Goal: Communication & Community: Answer question/provide support

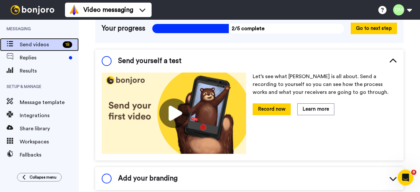
click at [51, 46] on span "Send videos" at bounding box center [40, 45] width 40 height 8
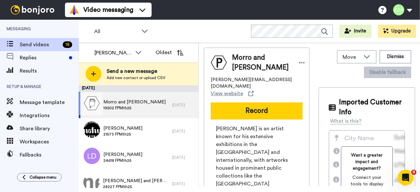
click at [143, 105] on span "19502 FPMth25" at bounding box center [134, 107] width 62 height 5
click at [145, 100] on span "Morro and [PERSON_NAME]" at bounding box center [134, 102] width 62 height 7
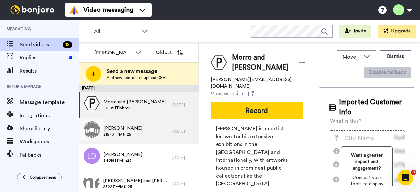
click at [134, 135] on div "Chris Lock 21573 FPMth25" at bounding box center [126, 131] width 94 height 26
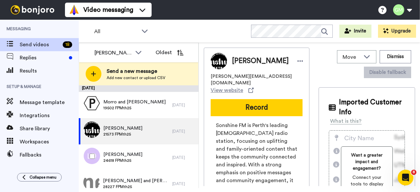
click at [145, 149] on div "Lance Duivenbode 24618 FPMth25" at bounding box center [126, 158] width 94 height 26
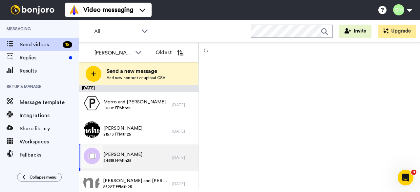
click at [145, 149] on div "Lance Duivenbode 24618 FPMth25" at bounding box center [126, 158] width 94 height 26
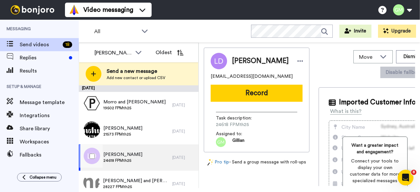
click at [145, 149] on div "Lance Duivenbode 24618 FPMth25" at bounding box center [126, 158] width 94 height 26
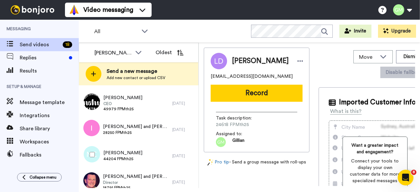
scroll to position [376, 0]
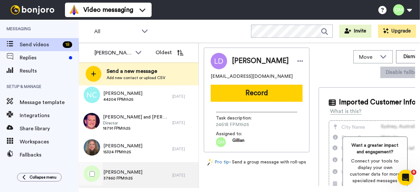
click at [148, 179] on div "Christine Earnshaw 37860 FPMth25" at bounding box center [126, 175] width 94 height 26
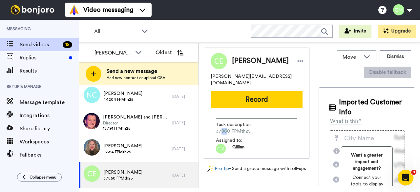
drag, startPoint x: 227, startPoint y: 128, endPoint x: 221, endPoint y: 128, distance: 6.6
click at [220, 128] on span "37860 FPMth25" at bounding box center [247, 131] width 62 height 7
drag, startPoint x: 228, startPoint y: 127, endPoint x: 216, endPoint y: 127, distance: 12.2
click at [216, 128] on span "37860 FPMth25" at bounding box center [247, 131] width 62 height 7
copy span "37860"
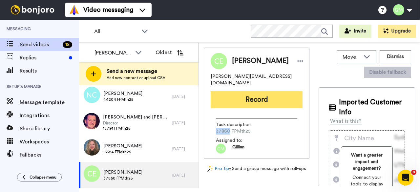
click at [245, 100] on button "Record" at bounding box center [257, 99] width 92 height 17
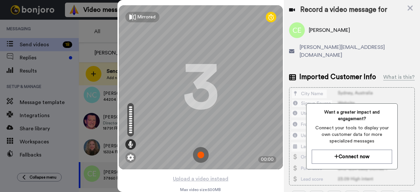
click at [202, 153] on img at bounding box center [201, 155] width 16 height 16
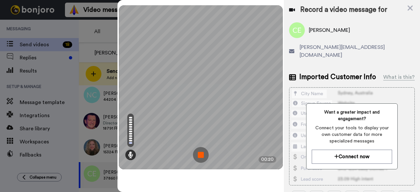
click at [202, 153] on img at bounding box center [201, 155] width 16 height 16
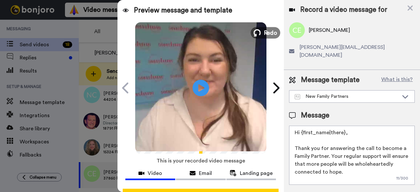
click at [264, 36] on span "Redo" at bounding box center [271, 32] width 14 height 9
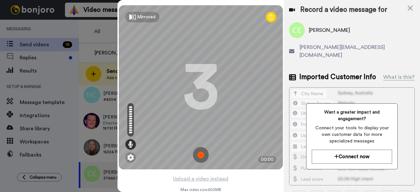
click at [198, 148] on img at bounding box center [201, 155] width 16 height 16
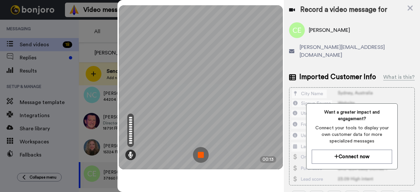
click at [200, 151] on img at bounding box center [201, 155] width 16 height 16
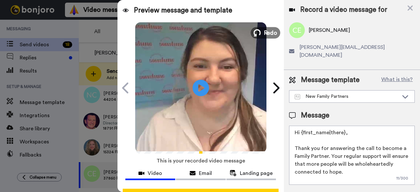
click at [267, 34] on span "Redo" at bounding box center [271, 32] width 14 height 9
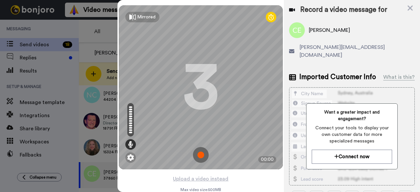
click at [200, 151] on img at bounding box center [201, 155] width 16 height 16
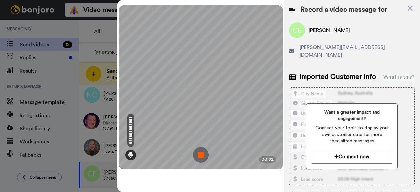
click at [200, 151] on img at bounding box center [201, 155] width 16 height 16
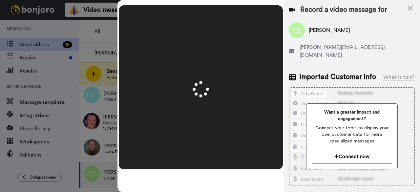
click at [413, 8] on icon at bounding box center [410, 8] width 7 height 8
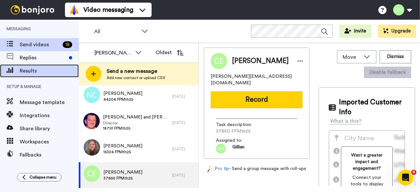
click at [47, 73] on span "Results" at bounding box center [49, 71] width 59 height 8
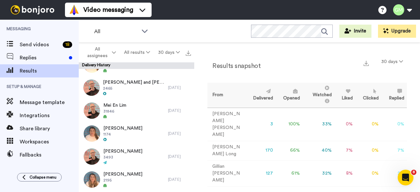
scroll to position [1417, 0]
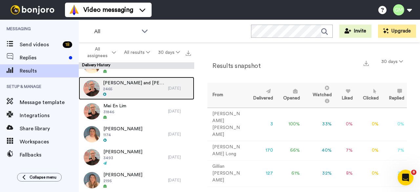
click at [101, 93] on div "Mike and Maureen Kapitola 2465" at bounding box center [123, 88] width 89 height 23
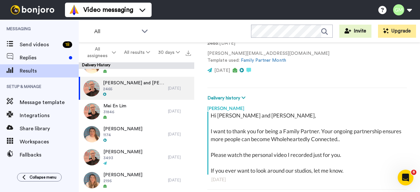
scroll to position [29, 0]
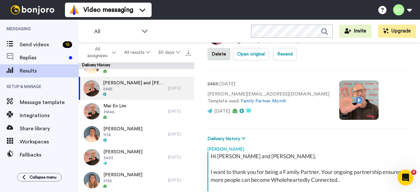
click at [340, 100] on video at bounding box center [359, 99] width 39 height 39
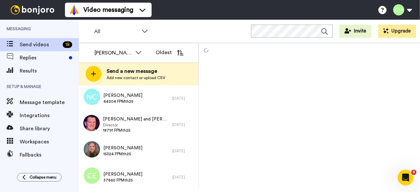
scroll to position [376, 0]
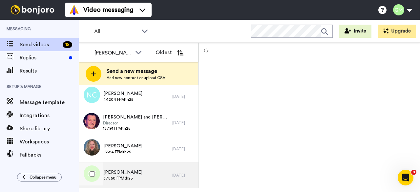
click at [141, 178] on span "37860 FPMth25" at bounding box center [122, 178] width 39 height 5
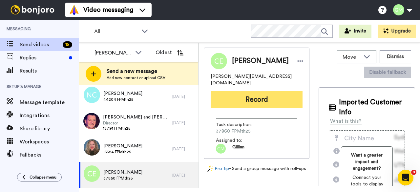
click at [250, 101] on button "Record" at bounding box center [257, 99] width 92 height 17
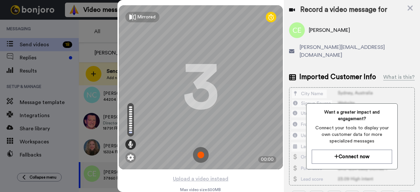
click at [199, 150] on img at bounding box center [201, 155] width 16 height 16
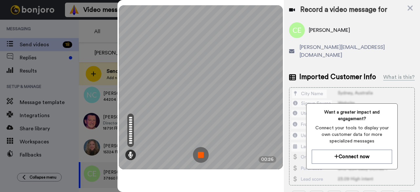
click at [199, 150] on img at bounding box center [201, 155] width 16 height 16
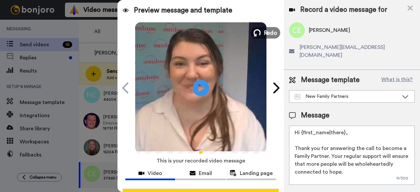
click at [271, 30] on span "Redo" at bounding box center [271, 32] width 14 height 9
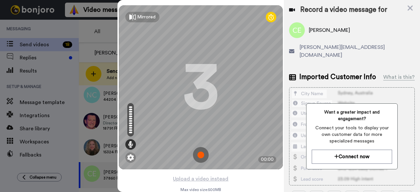
click at [195, 158] on img at bounding box center [201, 155] width 16 height 16
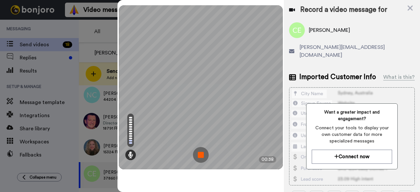
click at [199, 161] on img at bounding box center [201, 155] width 16 height 16
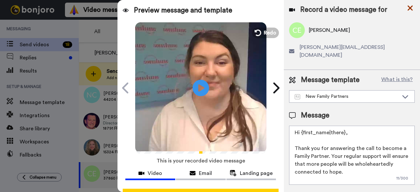
click at [412, 9] on icon at bounding box center [410, 8] width 5 height 5
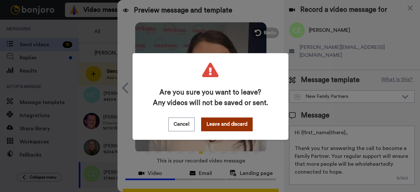
click at [232, 118] on button "Leave and discard" at bounding box center [227, 125] width 52 height 14
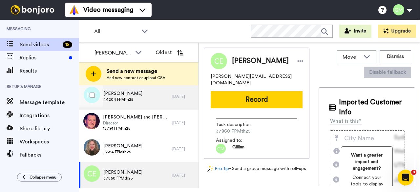
click at [132, 99] on div "Nelson Chow 44204 FPMth25" at bounding box center [126, 96] width 94 height 26
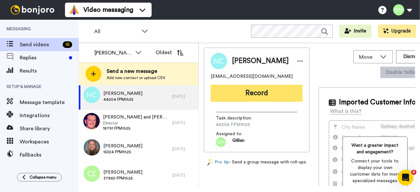
click at [258, 94] on button "Record" at bounding box center [257, 93] width 92 height 17
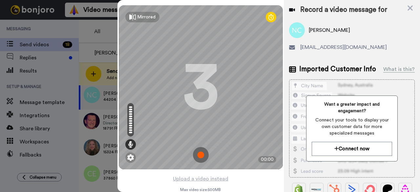
click at [202, 151] on img at bounding box center [201, 155] width 16 height 16
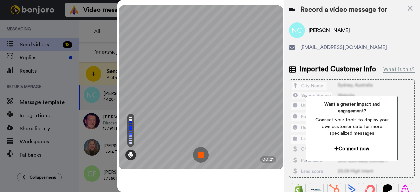
click at [202, 151] on img at bounding box center [201, 155] width 16 height 16
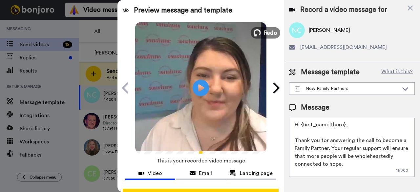
click at [274, 33] on span "Redo" at bounding box center [271, 32] width 14 height 9
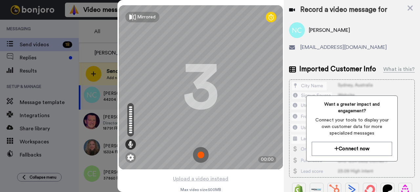
click at [193, 154] on img at bounding box center [201, 155] width 16 height 16
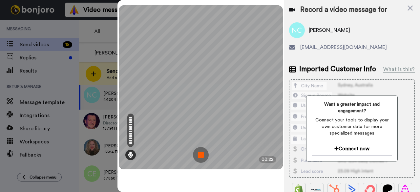
click at [200, 159] on img at bounding box center [201, 155] width 16 height 16
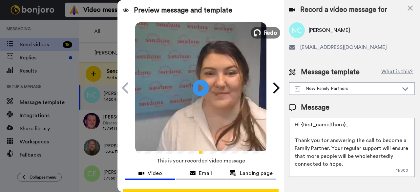
click at [265, 31] on span "Redo" at bounding box center [271, 32] width 14 height 9
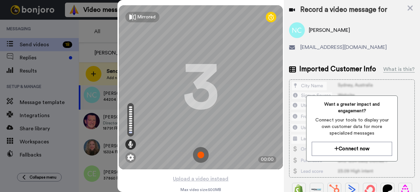
click at [201, 153] on img at bounding box center [201, 155] width 16 height 16
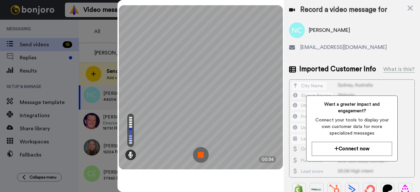
click at [201, 153] on img at bounding box center [201, 155] width 16 height 16
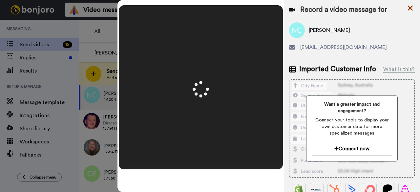
click at [411, 11] on icon at bounding box center [410, 8] width 7 height 8
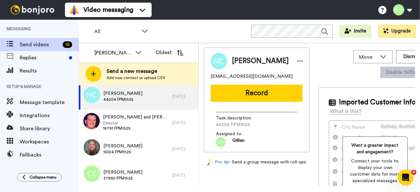
click at [411, 11] on button at bounding box center [402, 10] width 25 height 14
click at [125, 95] on span "Nelson Chow" at bounding box center [122, 93] width 39 height 7
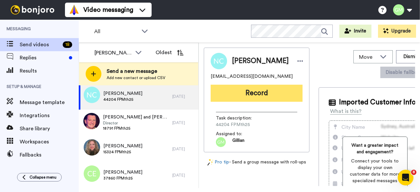
click at [251, 90] on button "Record" at bounding box center [257, 93] width 92 height 17
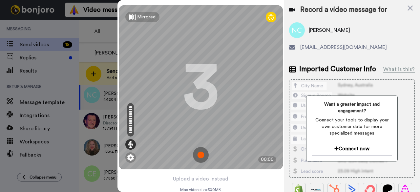
click at [197, 154] on img at bounding box center [201, 155] width 16 height 16
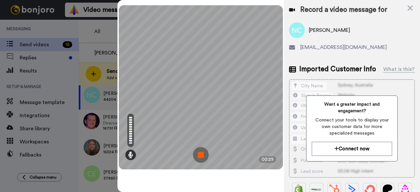
click at [198, 155] on img at bounding box center [201, 155] width 16 height 16
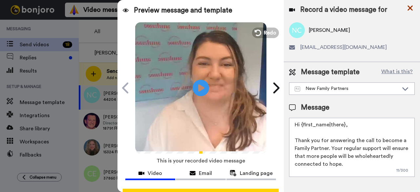
click at [412, 8] on icon at bounding box center [410, 8] width 7 height 8
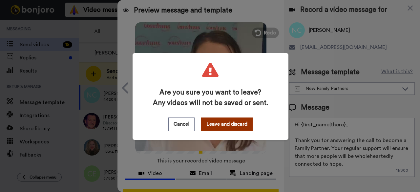
click at [227, 131] on button "Leave and discard" at bounding box center [227, 125] width 52 height 14
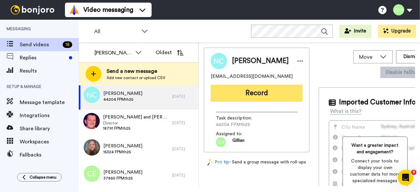
click at [246, 94] on button "Record" at bounding box center [257, 93] width 92 height 17
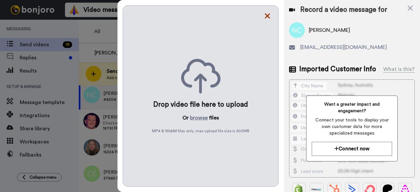
click at [268, 17] on icon at bounding box center [267, 15] width 5 height 5
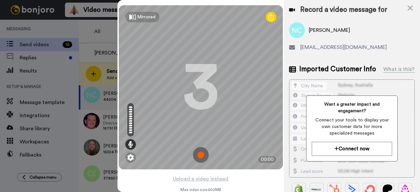
click at [201, 156] on img at bounding box center [201, 155] width 16 height 16
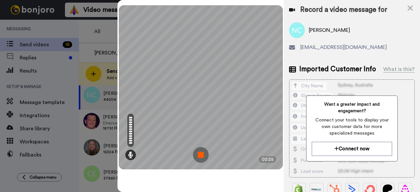
click at [201, 156] on img at bounding box center [201, 155] width 16 height 16
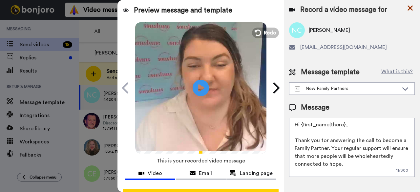
click at [413, 5] on icon at bounding box center [410, 8] width 7 height 8
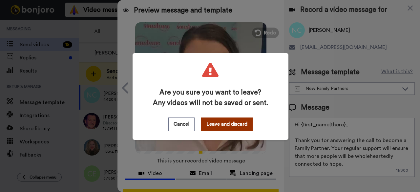
click at [216, 126] on button "Leave and discard" at bounding box center [227, 125] width 52 height 14
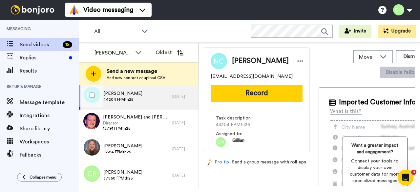
click at [139, 96] on div "Nelson Chow 44204 FPMth25" at bounding box center [126, 96] width 94 height 26
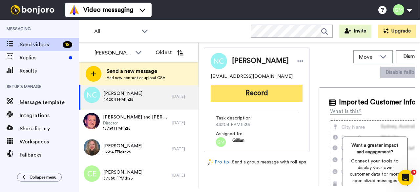
click at [236, 97] on button "Record" at bounding box center [257, 93] width 92 height 17
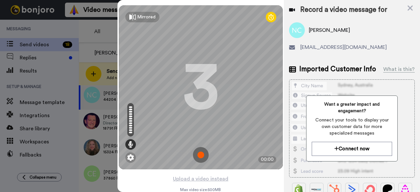
click at [200, 153] on img at bounding box center [201, 155] width 16 height 16
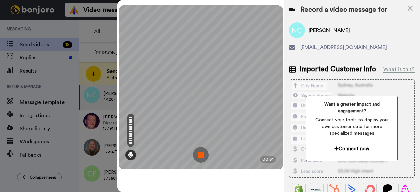
click at [200, 153] on img at bounding box center [201, 155] width 16 height 16
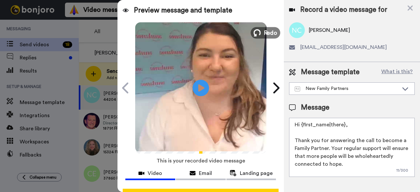
click at [268, 31] on span "Redo" at bounding box center [271, 32] width 14 height 9
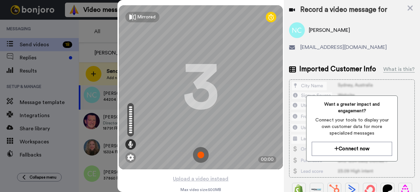
click at [199, 153] on img at bounding box center [201, 155] width 16 height 16
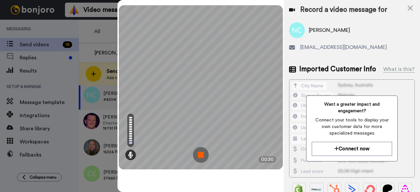
click at [199, 153] on img at bounding box center [201, 155] width 16 height 16
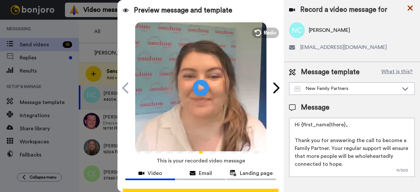
click at [412, 8] on icon at bounding box center [410, 8] width 7 height 8
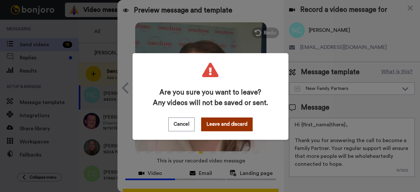
click at [222, 124] on button "Leave and discard" at bounding box center [227, 125] width 52 height 14
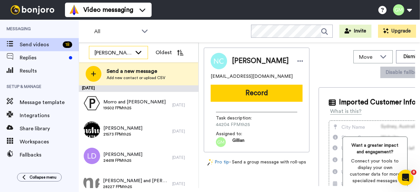
click at [120, 51] on div "[PERSON_NAME]" at bounding box center [113, 53] width 37 height 8
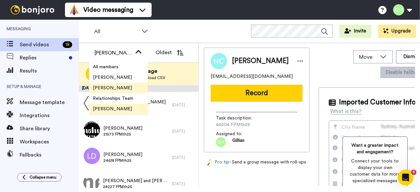
click at [103, 88] on span "[PERSON_NAME]" at bounding box center [112, 88] width 47 height 7
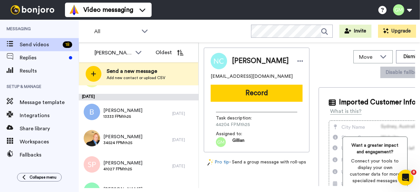
scroll to position [41, 0]
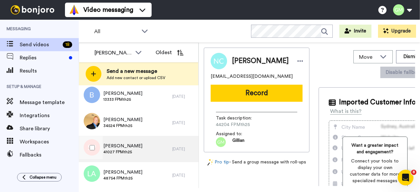
click at [125, 148] on span "[PERSON_NAME]" at bounding box center [122, 146] width 39 height 7
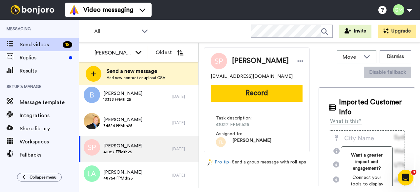
click at [123, 57] on div "[PERSON_NAME]" at bounding box center [118, 52] width 58 height 13
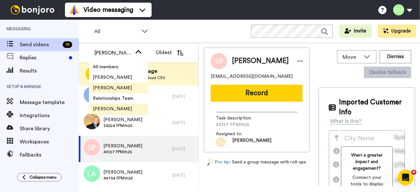
click at [112, 106] on span "[PERSON_NAME]" at bounding box center [112, 109] width 47 height 7
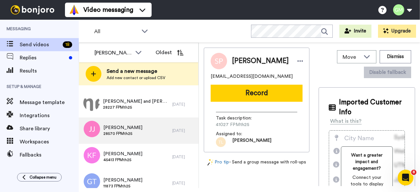
scroll to position [79, 0]
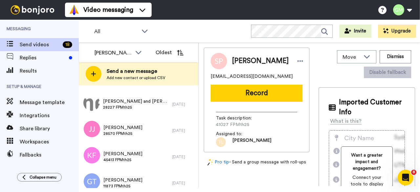
drag, startPoint x: 143, startPoint y: 156, endPoint x: 210, endPoint y: 11, distance: 159.0
click at [210, 11] on div "Video messaging Switch to Video messaging Testimonials Settings Discover Help &…" at bounding box center [242, 10] width 355 height 20
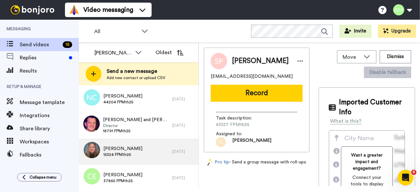
scroll to position [376, 0]
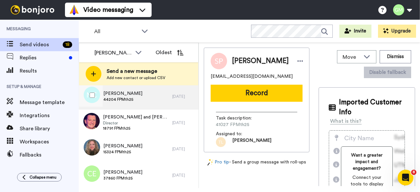
click at [128, 105] on div "Nelson Chow 44204 FPMth25" at bounding box center [126, 96] width 94 height 26
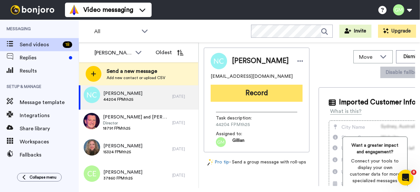
click at [279, 96] on button "Record" at bounding box center [257, 93] width 92 height 17
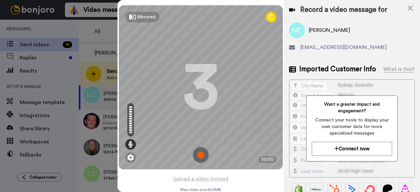
click at [201, 154] on img at bounding box center [201, 155] width 16 height 16
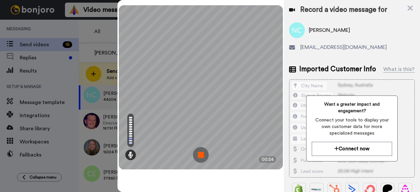
click at [201, 154] on img at bounding box center [201, 155] width 16 height 16
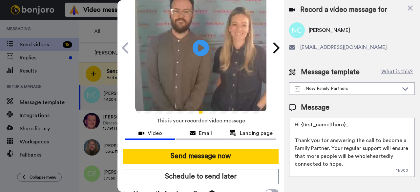
scroll to position [39, 0]
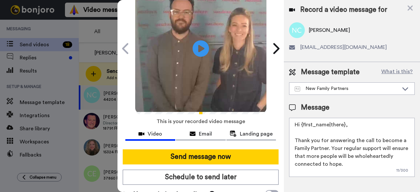
click at [201, 154] on button "Send message now" at bounding box center [201, 156] width 156 height 15
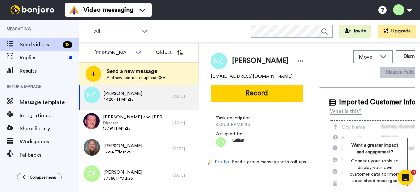
scroll to position [0, 0]
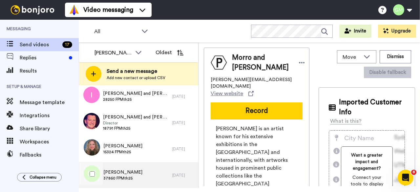
click at [107, 172] on span "[PERSON_NAME]" at bounding box center [122, 172] width 39 height 7
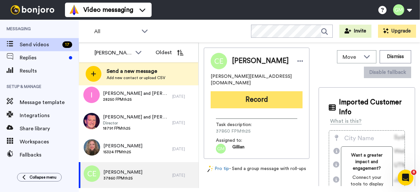
click at [269, 91] on button "Record" at bounding box center [257, 99] width 92 height 17
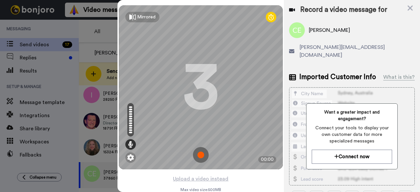
click at [199, 150] on img at bounding box center [201, 155] width 16 height 16
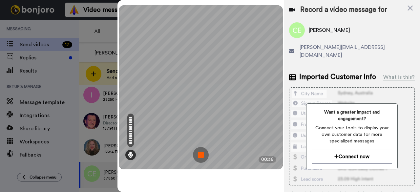
click at [199, 150] on img at bounding box center [201, 155] width 16 height 16
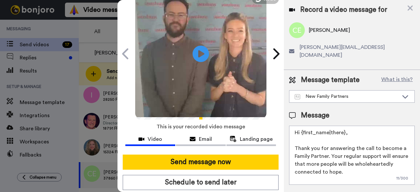
scroll to position [40, 0]
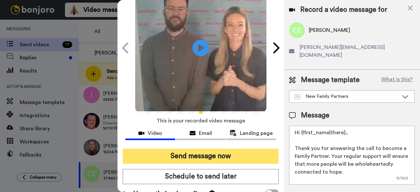
click at [198, 150] on button "Send message now" at bounding box center [201, 156] width 156 height 15
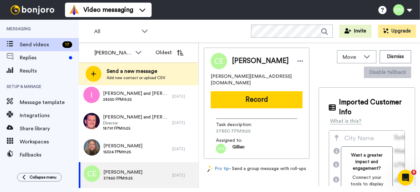
scroll to position [0, 0]
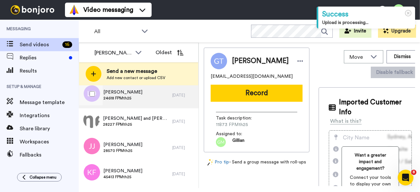
click at [109, 95] on span "Lance Duivenbode" at bounding box center [122, 92] width 39 height 7
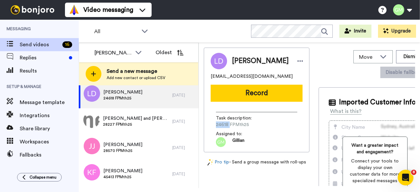
drag, startPoint x: 229, startPoint y: 126, endPoint x: 216, endPoint y: 126, distance: 12.2
click at [216, 126] on span "24618 FPMth25" at bounding box center [247, 125] width 62 height 7
copy span "24618"
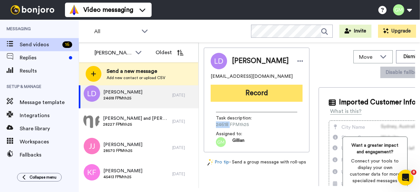
click at [251, 90] on button "Record" at bounding box center [257, 93] width 92 height 17
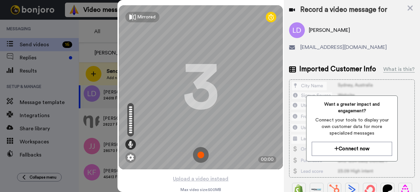
click at [193, 156] on img at bounding box center [201, 155] width 16 height 16
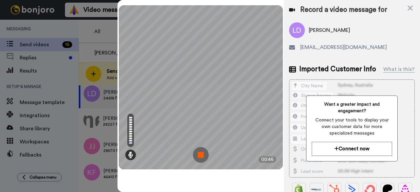
click at [202, 153] on img at bounding box center [201, 155] width 16 height 16
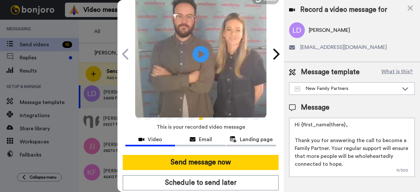
scroll to position [49, 0]
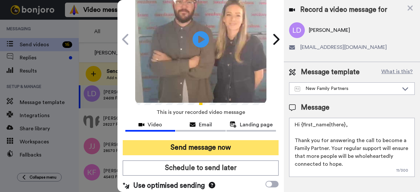
click at [218, 146] on button "Send message now" at bounding box center [201, 147] width 156 height 15
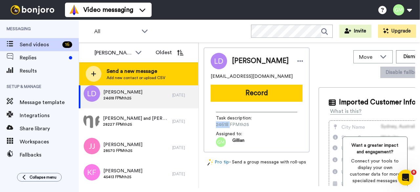
scroll to position [0, 0]
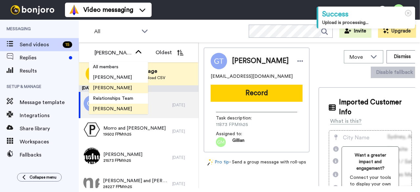
click at [118, 86] on li "[PERSON_NAME]" at bounding box center [118, 88] width 59 height 11
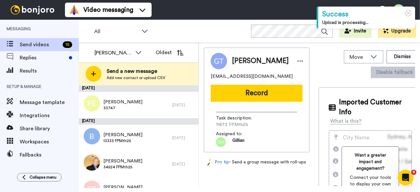
scroll to position [41, 0]
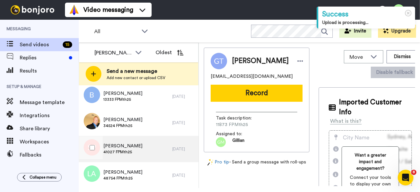
click at [134, 149] on div "[PERSON_NAME] 41027 FPMth25" at bounding box center [126, 149] width 94 height 26
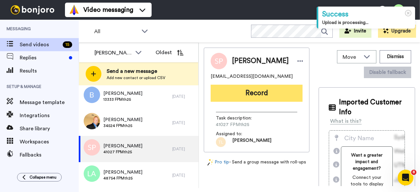
click at [239, 94] on button "Record" at bounding box center [257, 93] width 92 height 17
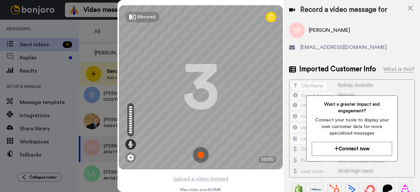
click at [199, 156] on img at bounding box center [201, 155] width 16 height 16
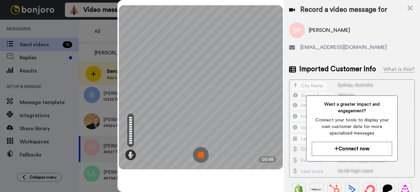
click at [199, 156] on img at bounding box center [201, 155] width 16 height 16
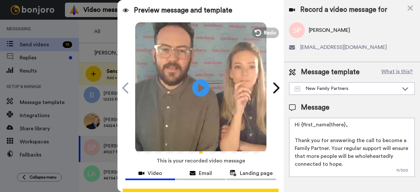
drag, startPoint x: 179, startPoint y: 84, endPoint x: 197, endPoint y: 78, distance: 18.7
click at [188, 81] on video at bounding box center [200, 86] width 131 height 131
click at [202, 112] on video at bounding box center [200, 86] width 131 height 131
click at [412, 6] on icon at bounding box center [410, 8] width 5 height 5
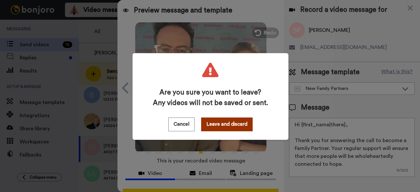
click at [235, 124] on button "Leave and discard" at bounding box center [227, 125] width 52 height 14
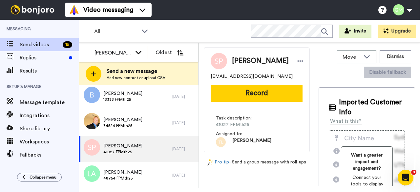
click at [125, 53] on div "[PERSON_NAME]" at bounding box center [113, 53] width 37 height 8
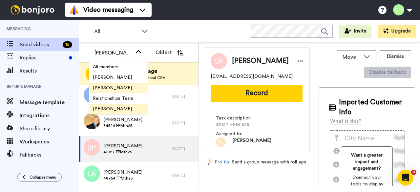
click at [120, 112] on span "[PERSON_NAME]" at bounding box center [112, 109] width 47 height 7
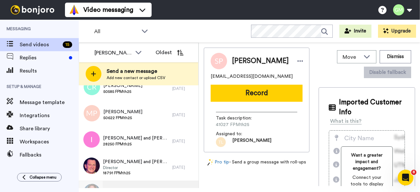
scroll to position [279, 0]
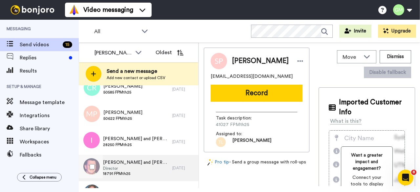
click at [128, 159] on span "[PERSON_NAME] and [PERSON_NAME]" at bounding box center [136, 162] width 66 height 7
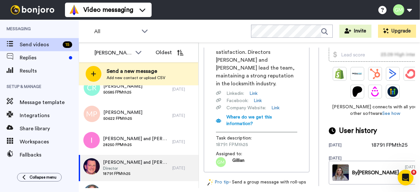
scroll to position [164, 0]
click at [230, 158] on div "Task description : 18791 FPMth25 Assigned to: [PERSON_NAME]" at bounding box center [256, 149] width 81 height 35
drag, startPoint x: 225, startPoint y: 153, endPoint x: 213, endPoint y: 152, distance: 11.8
click at [213, 152] on div "Lock, Stock & [PERSON_NAME] Locksmith, established in [DATE], offers fast and p…" at bounding box center [257, 69] width 92 height 198
copy span "18791"
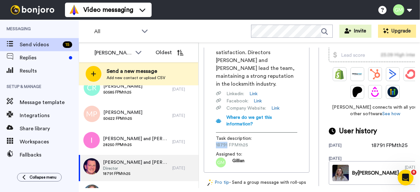
scroll to position [0, 0]
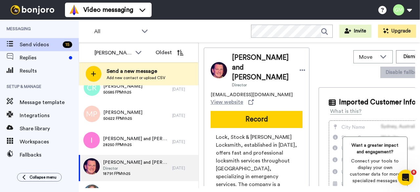
click at [266, 110] on div "[PERSON_NAME] and [PERSON_NAME] Director [EMAIL_ADDRESS][DOMAIN_NAME] View webs…" at bounding box center [257, 192] width 106 height 289
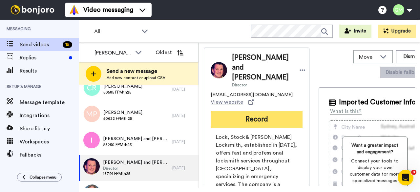
click at [266, 119] on button "Record" at bounding box center [257, 119] width 92 height 17
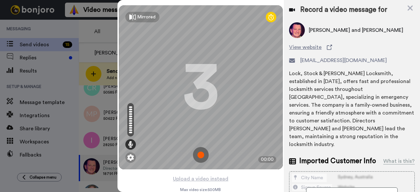
click at [197, 153] on img at bounding box center [201, 155] width 16 height 16
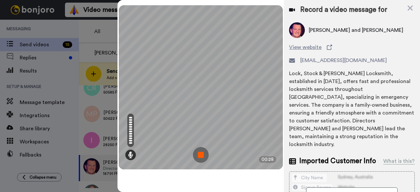
click at [197, 153] on img at bounding box center [201, 155] width 16 height 16
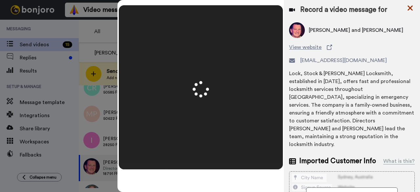
click at [411, 8] on icon at bounding box center [410, 8] width 5 height 5
